Goal: Check status: Check status

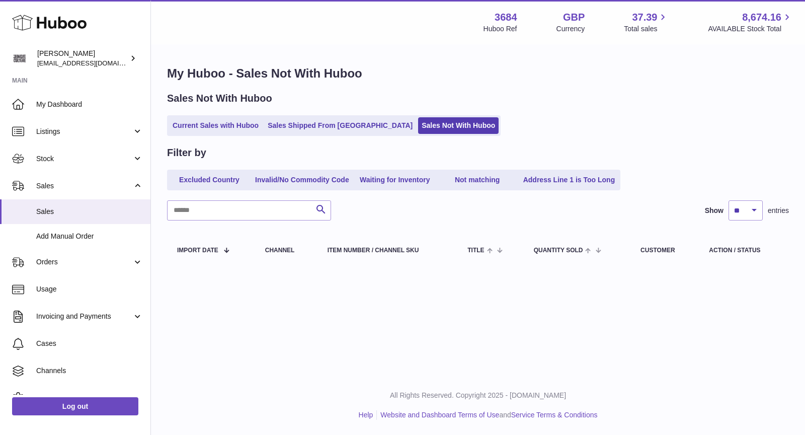
click at [221, 117] on ul "Current Sales with Huboo Sales Shipped From Huboo Sales Not With Huboo" at bounding box center [334, 125] width 334 height 21
click at [227, 127] on link "Current Sales with Huboo" at bounding box center [215, 125] width 93 height 17
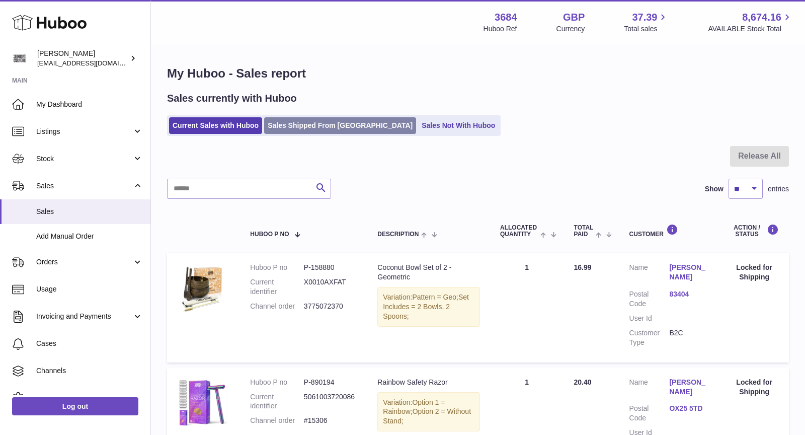
click at [323, 119] on link "Sales Shipped From [GEOGRAPHIC_DATA]" at bounding box center [340, 125] width 152 height 17
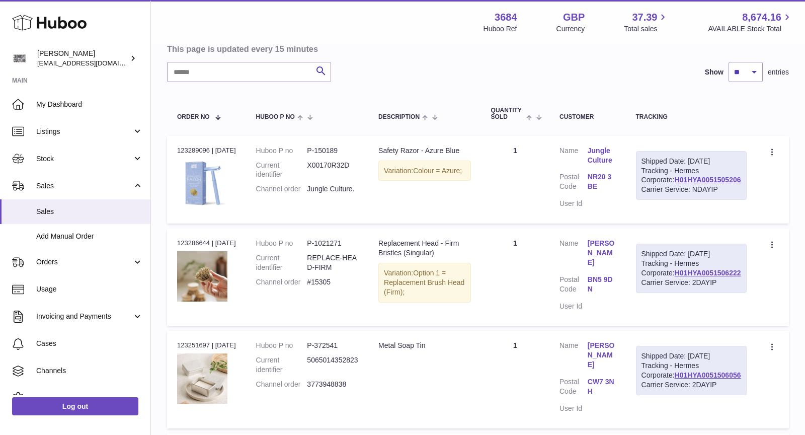
scroll to position [14, 0]
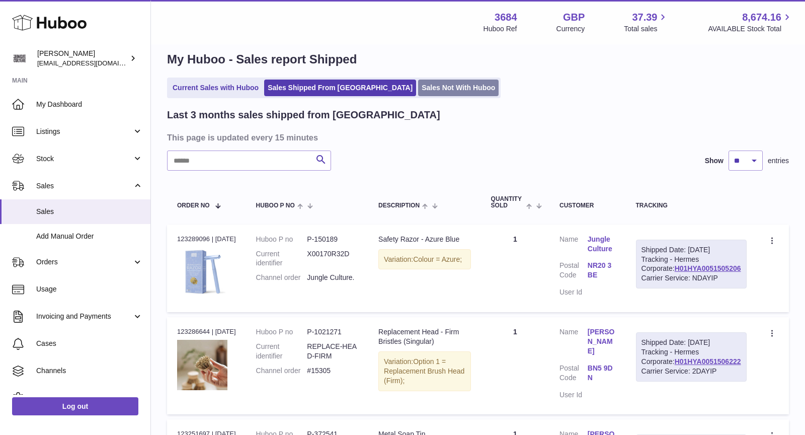
click at [418, 93] on link "Sales Not With Huboo" at bounding box center [458, 87] width 81 height 17
